Goal: Task Accomplishment & Management: Manage account settings

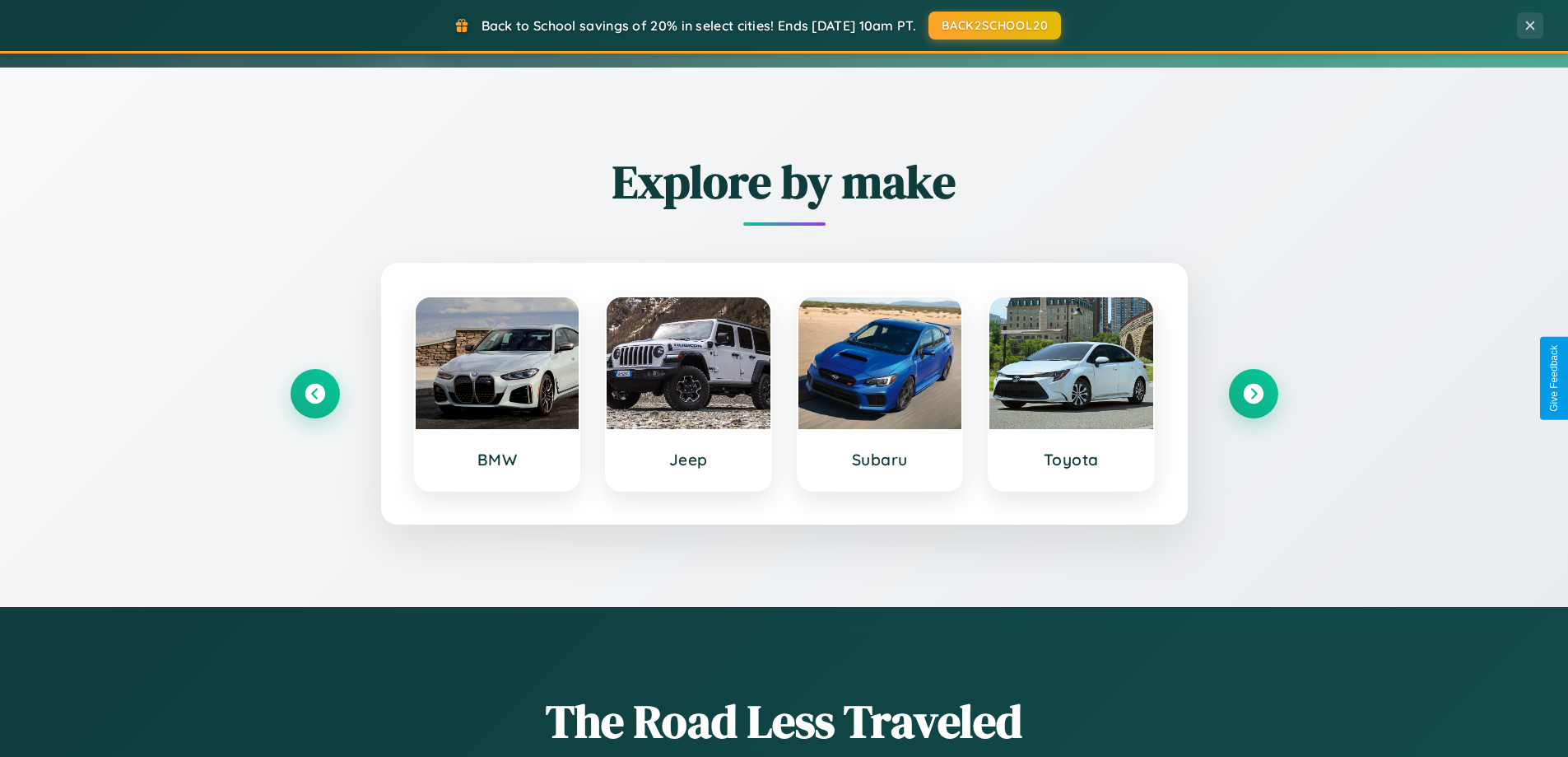
scroll to position [1133, 0]
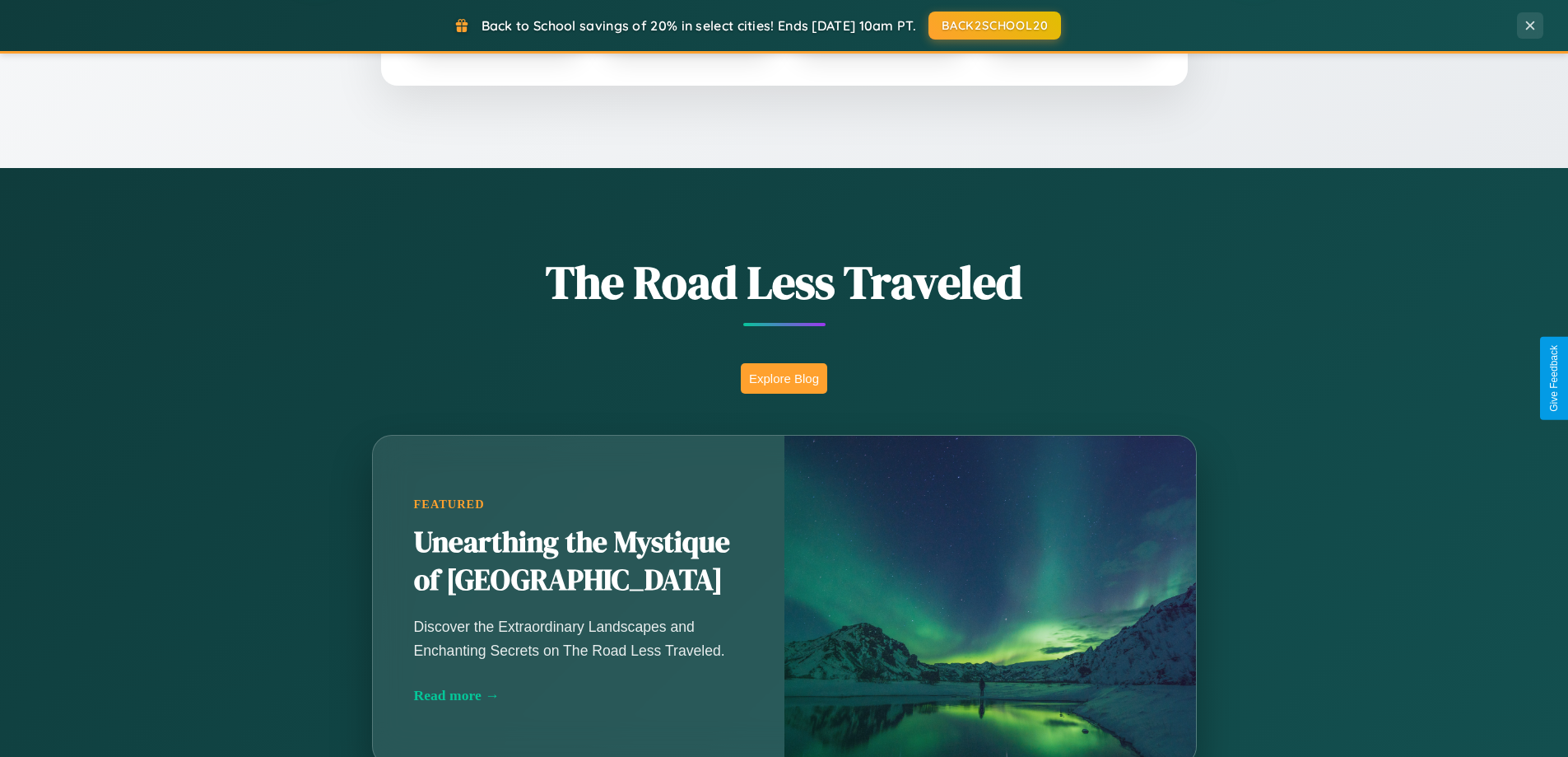
click at [784, 378] on button "Explore Blog" at bounding box center [784, 378] width 87 height 30
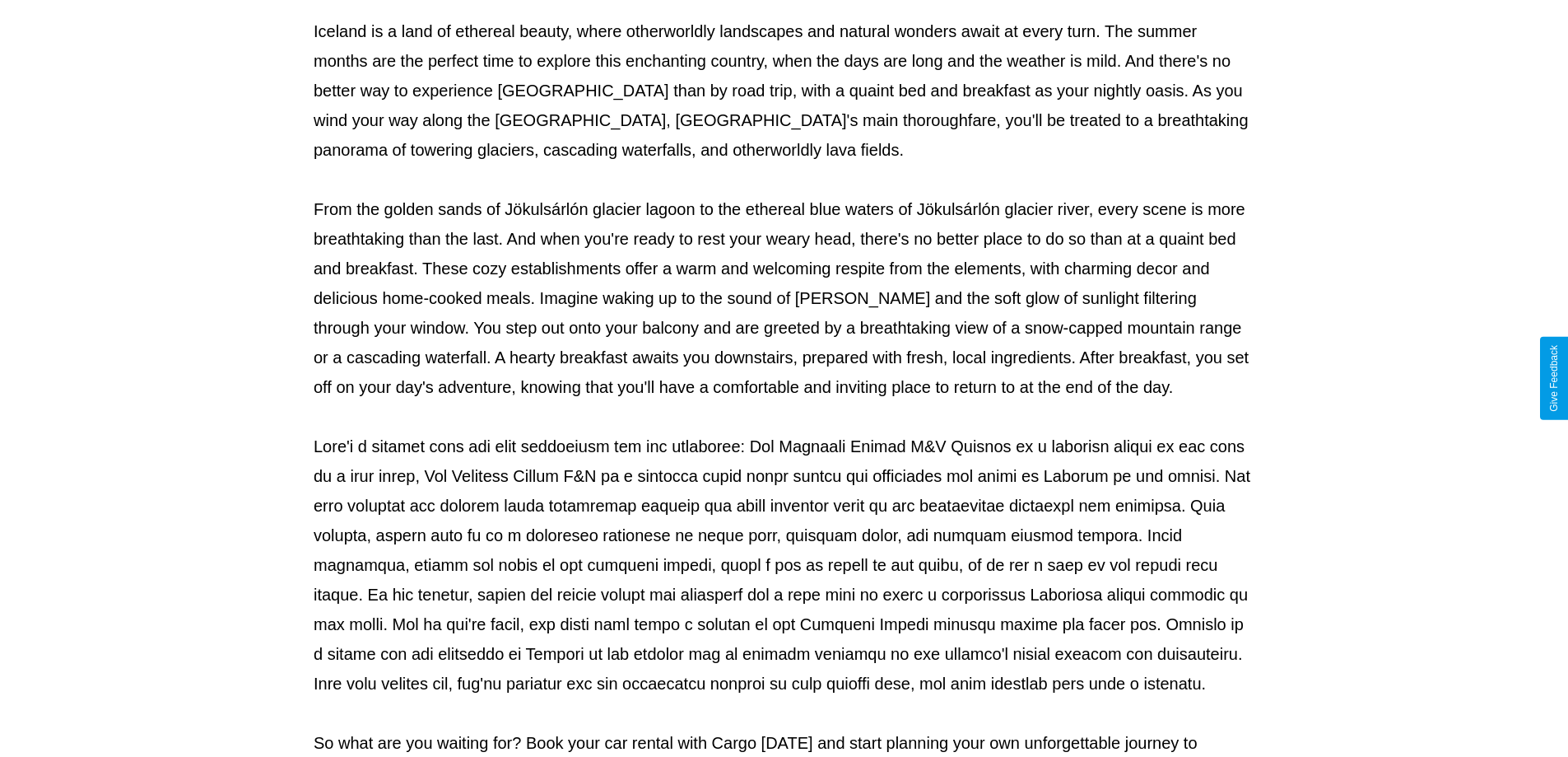
scroll to position [532, 0]
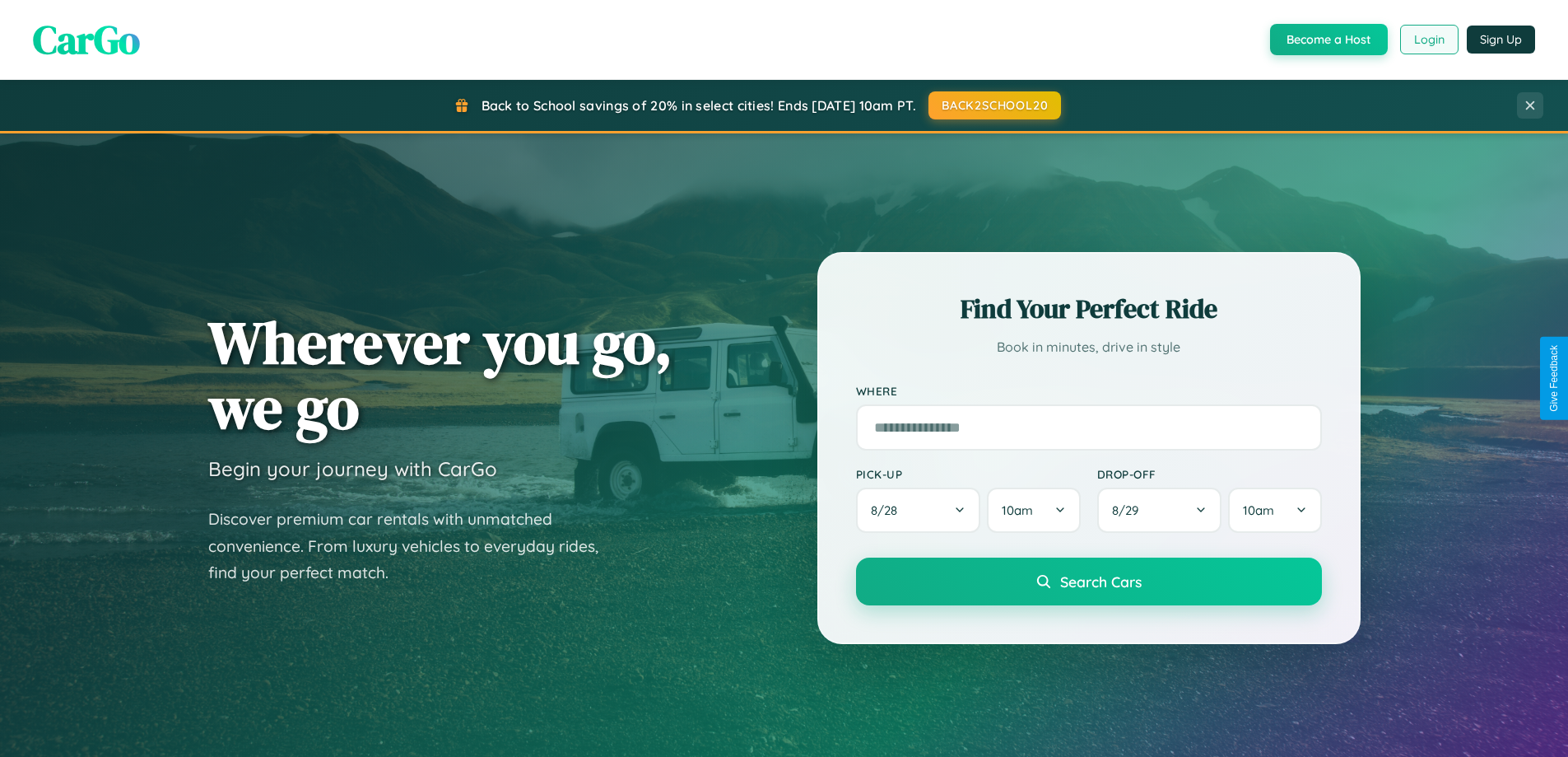
click at [1428, 40] on button "Login" at bounding box center [1429, 40] width 58 height 29
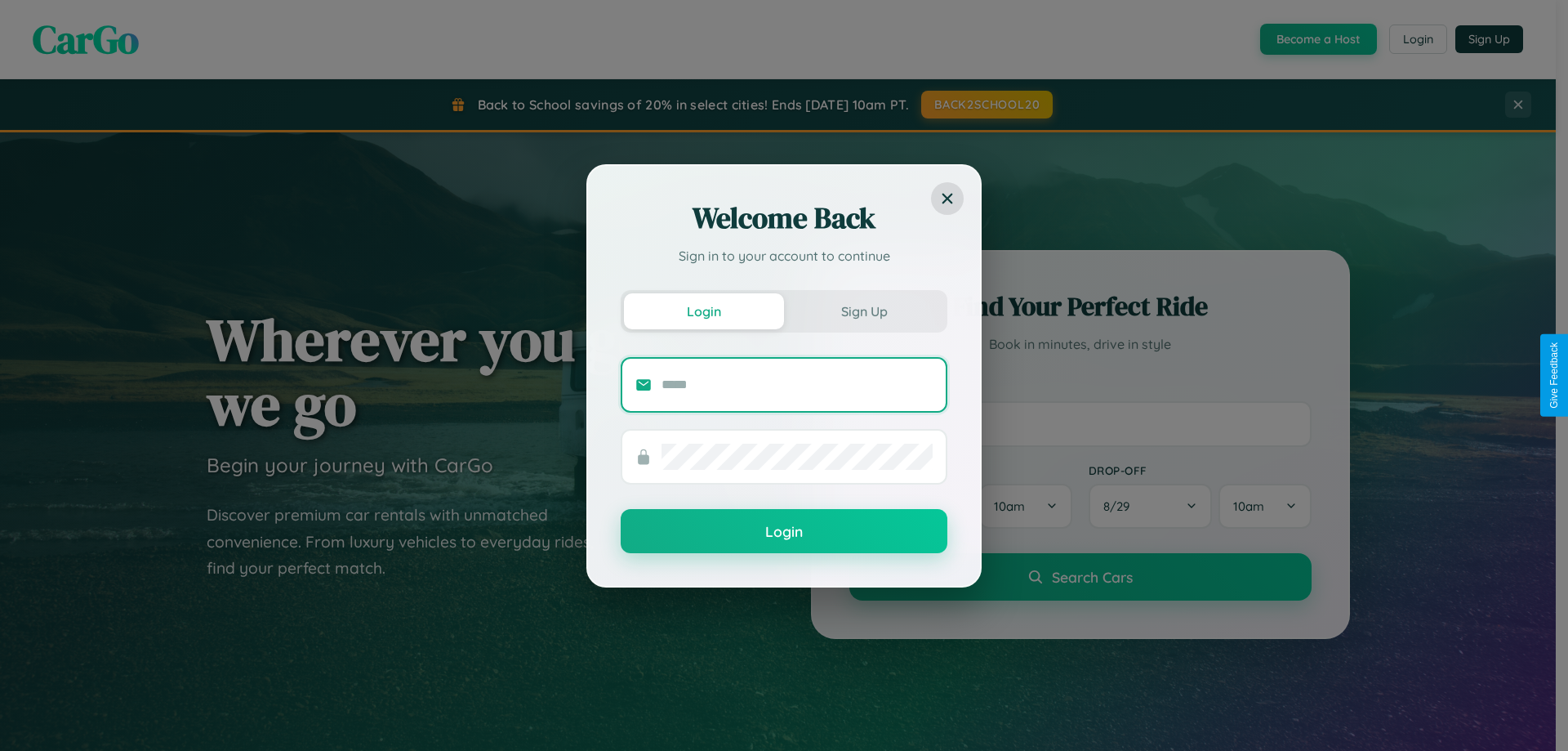
click at [797, 384] on input "text" at bounding box center [797, 385] width 271 height 26
type input "**********"
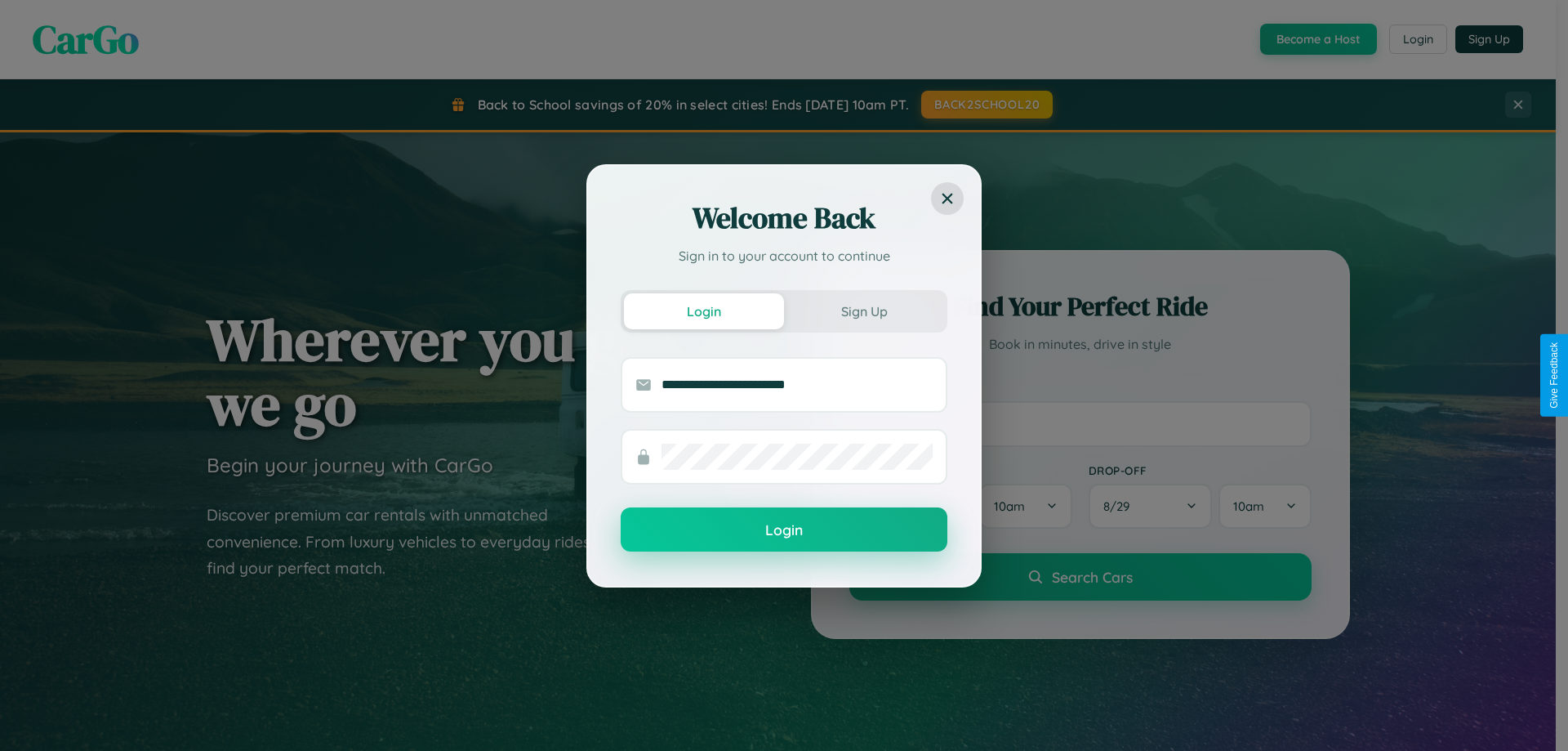
click at [784, 530] on button "Login" at bounding box center [784, 529] width 327 height 44
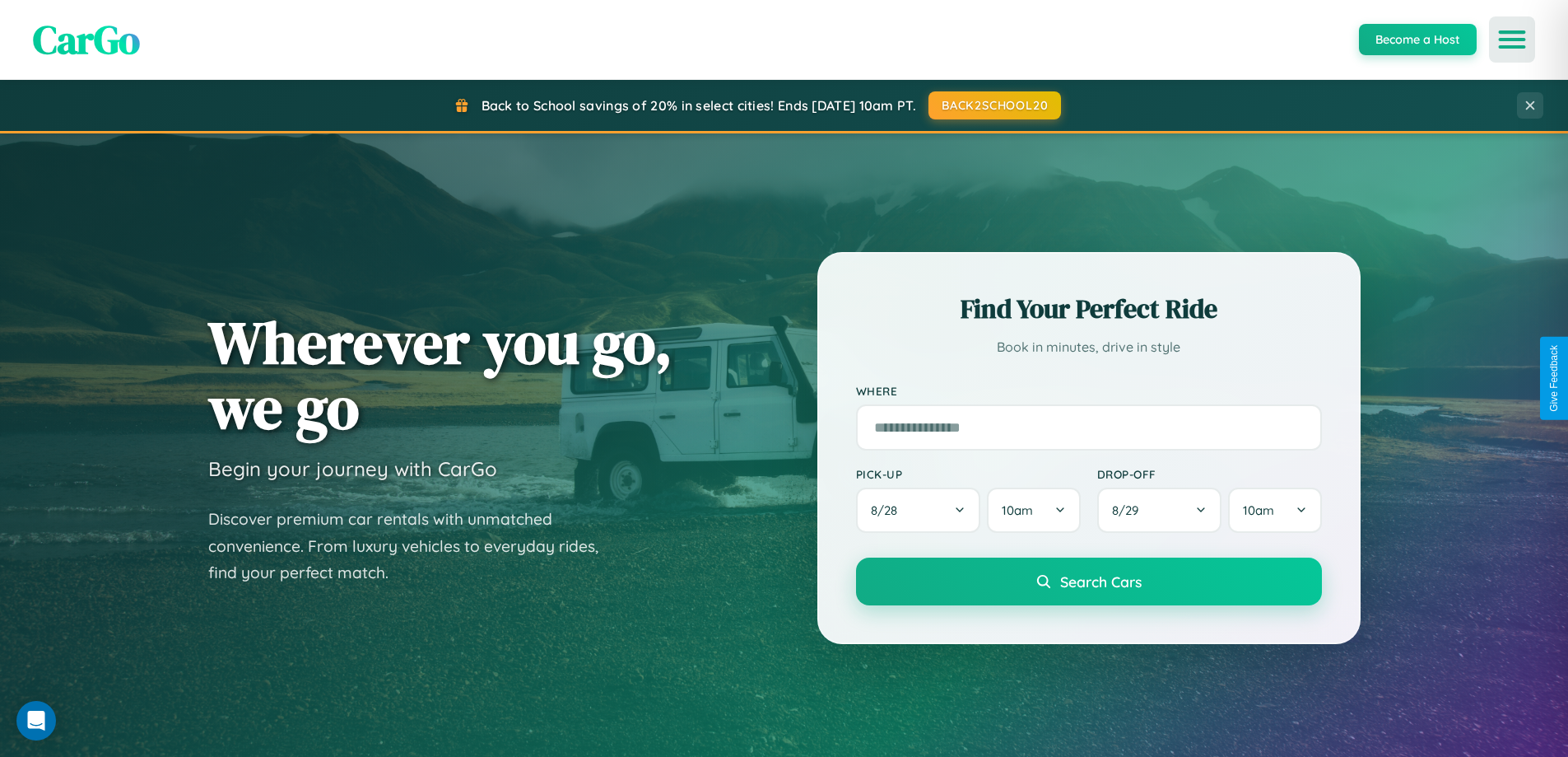
click at [1512, 40] on icon "Open menu" at bounding box center [1513, 40] width 24 height 15
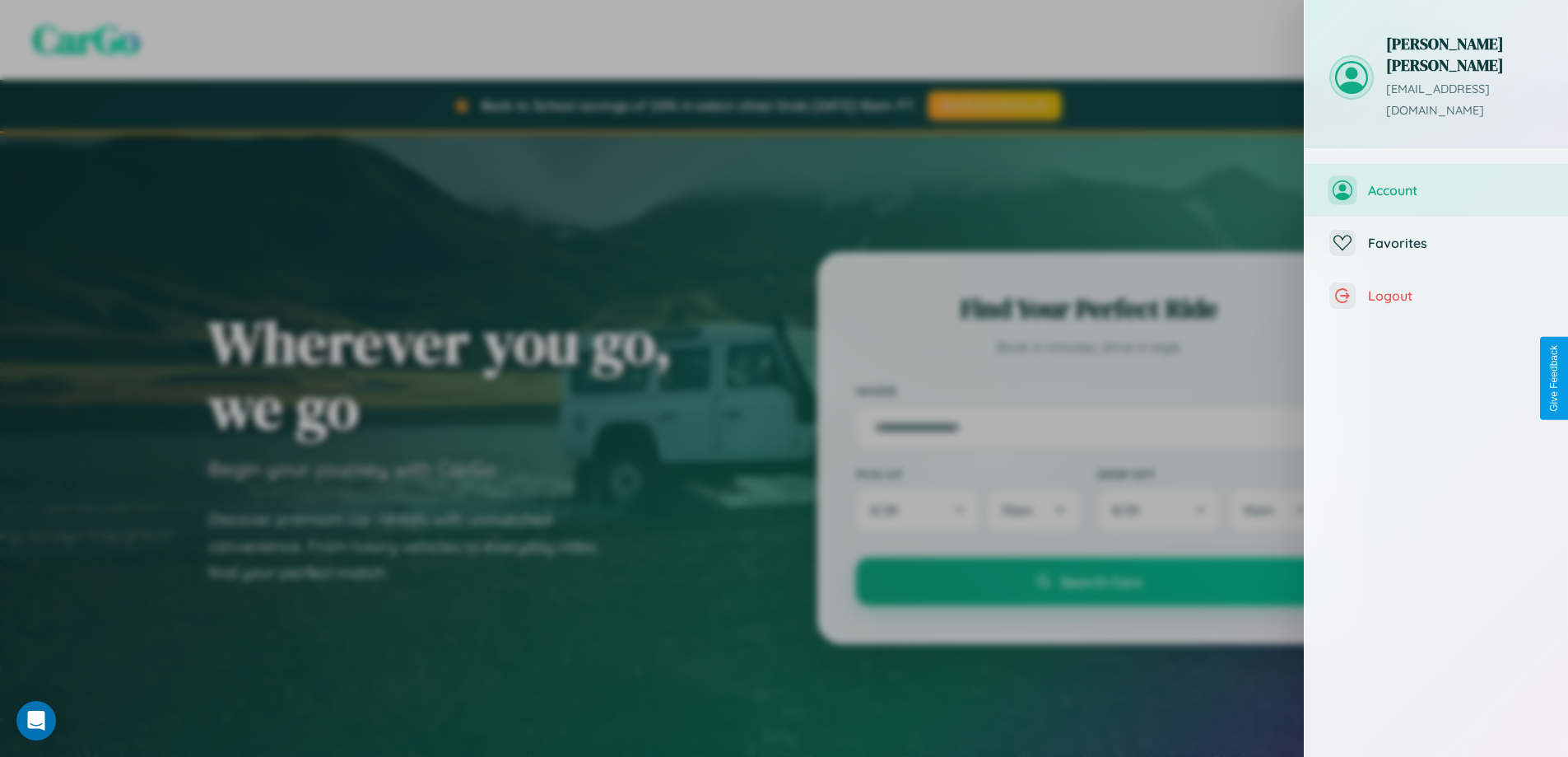
click at [1436, 182] on span "Account" at bounding box center [1456, 191] width 175 height 17
